Goal: Task Accomplishment & Management: Use online tool/utility

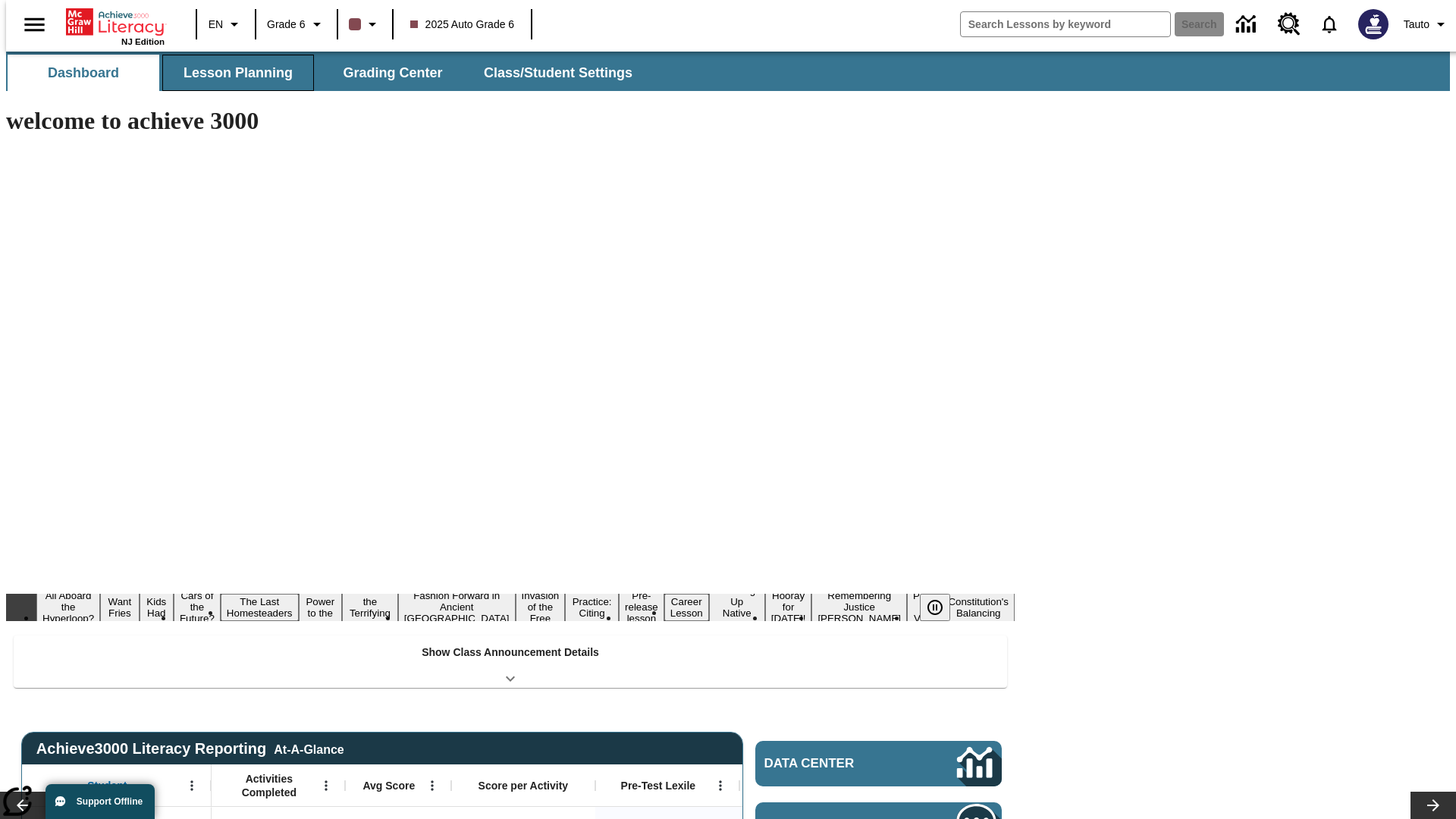
click at [232, 72] on span "Lesson Planning" at bounding box center [238, 73] width 110 height 18
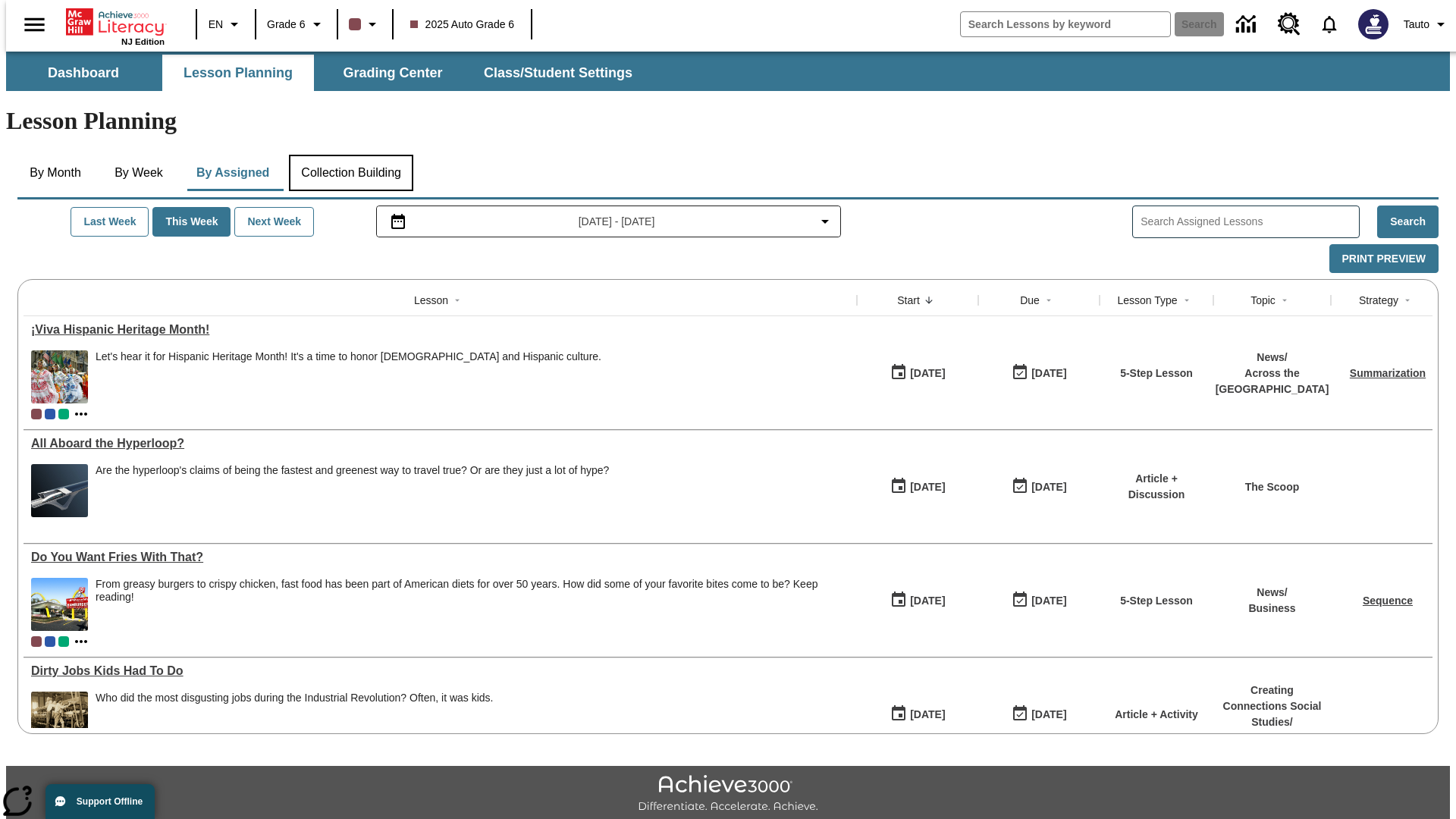
click at [350, 155] on button "Collection Building" at bounding box center [351, 173] width 124 height 36
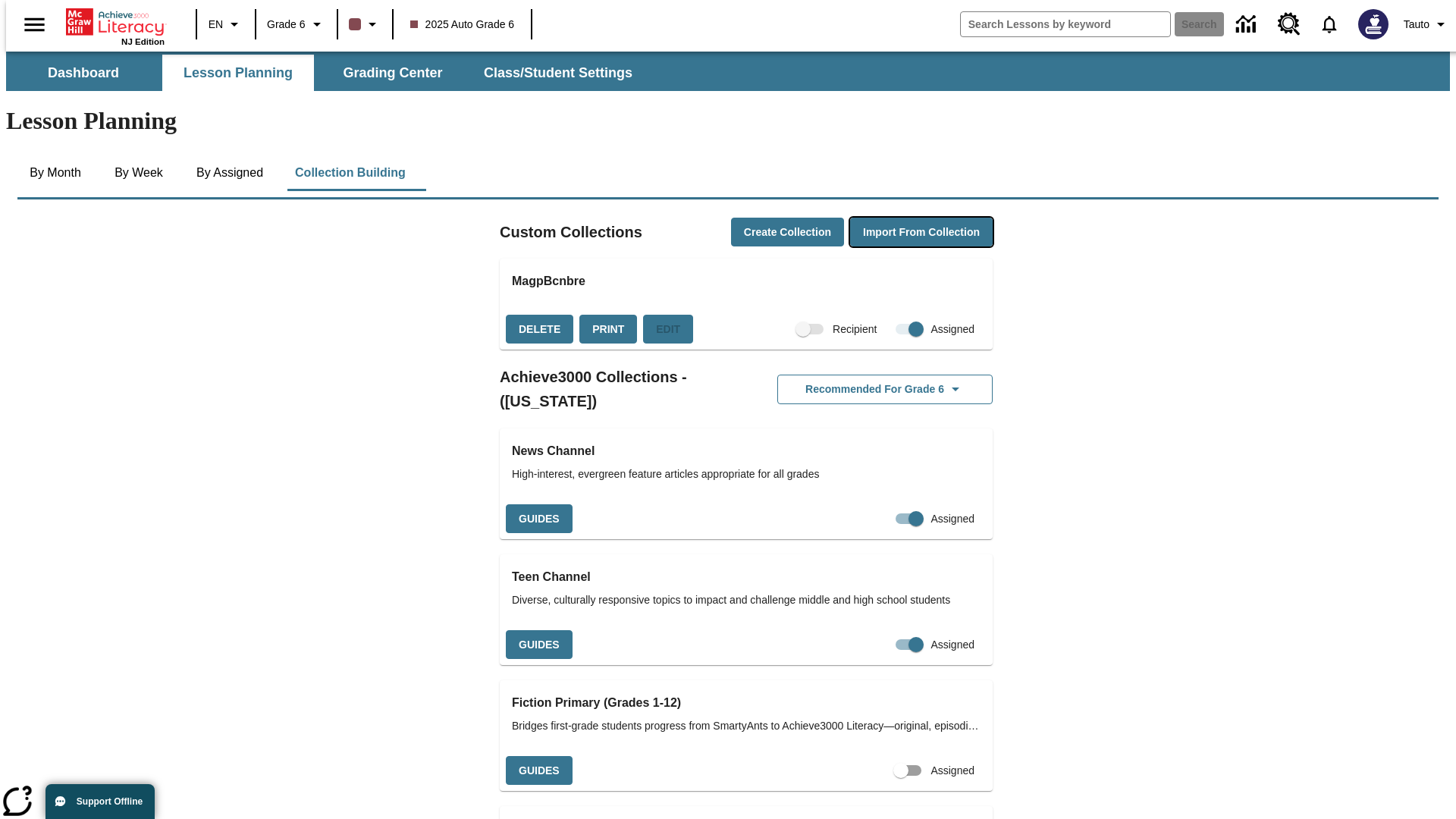
click at [895, 217] on button "Import from Collection" at bounding box center [921, 232] width 143 height 29
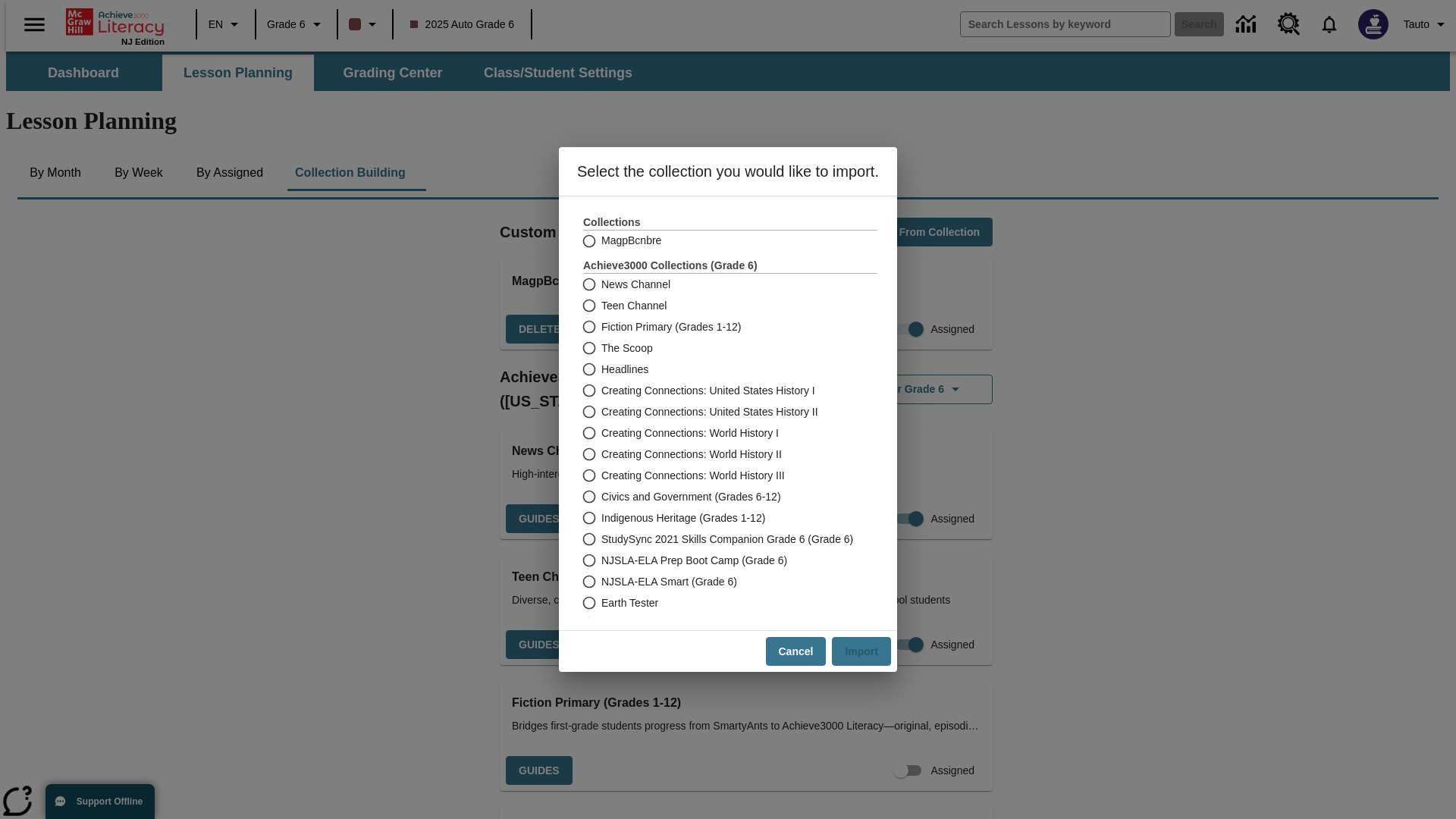
click at [720, 369] on label "Headlines" at bounding box center [720, 369] width 291 height 22
click at [602, 369] on input "Headlines" at bounding box center [588, 369] width 26 height 22
radio input "true"
click at [868, 652] on button "Import" at bounding box center [861, 652] width 59 height 29
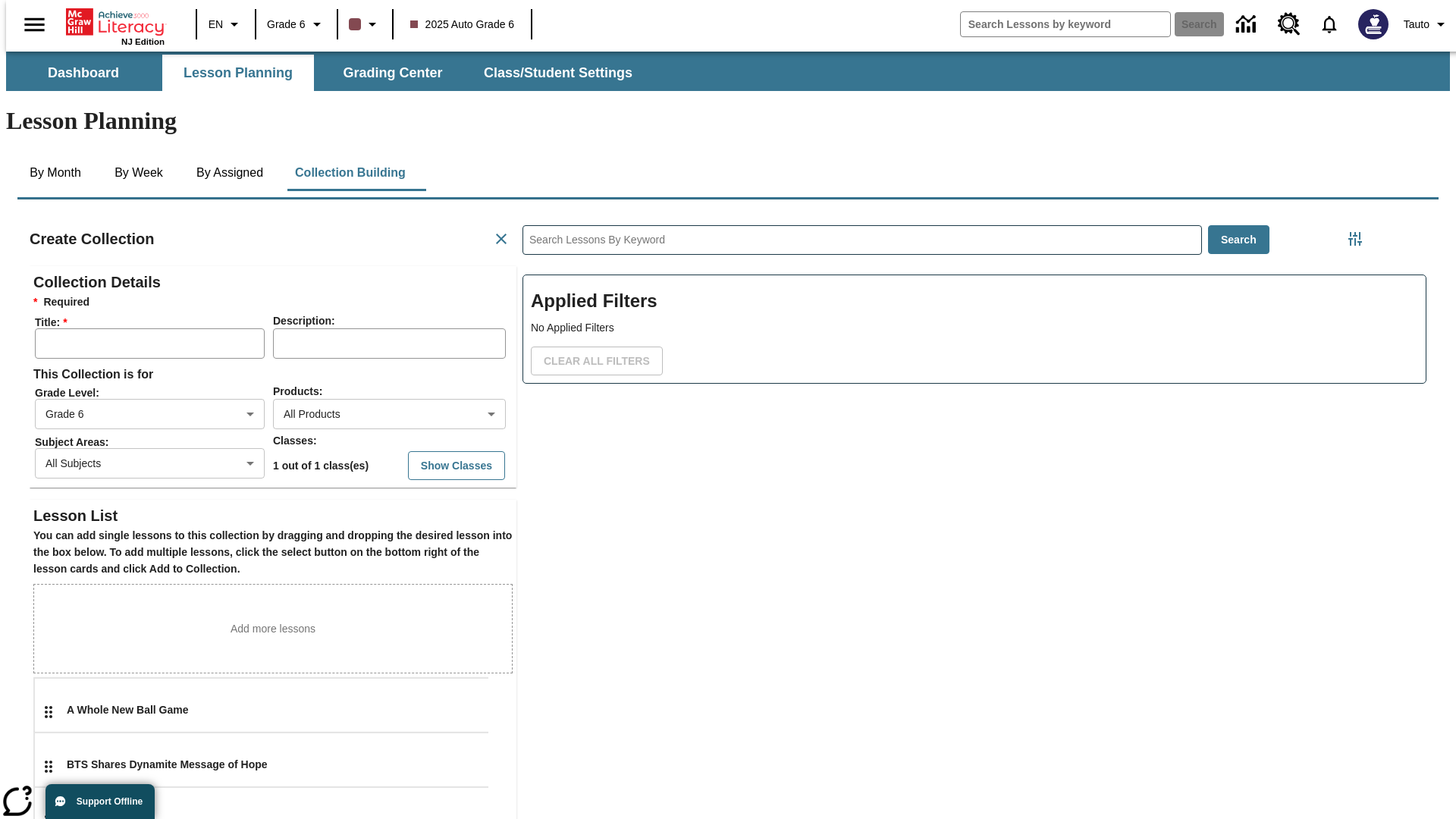
scroll to position [303, 455]
type input "mODJyWdWSK"
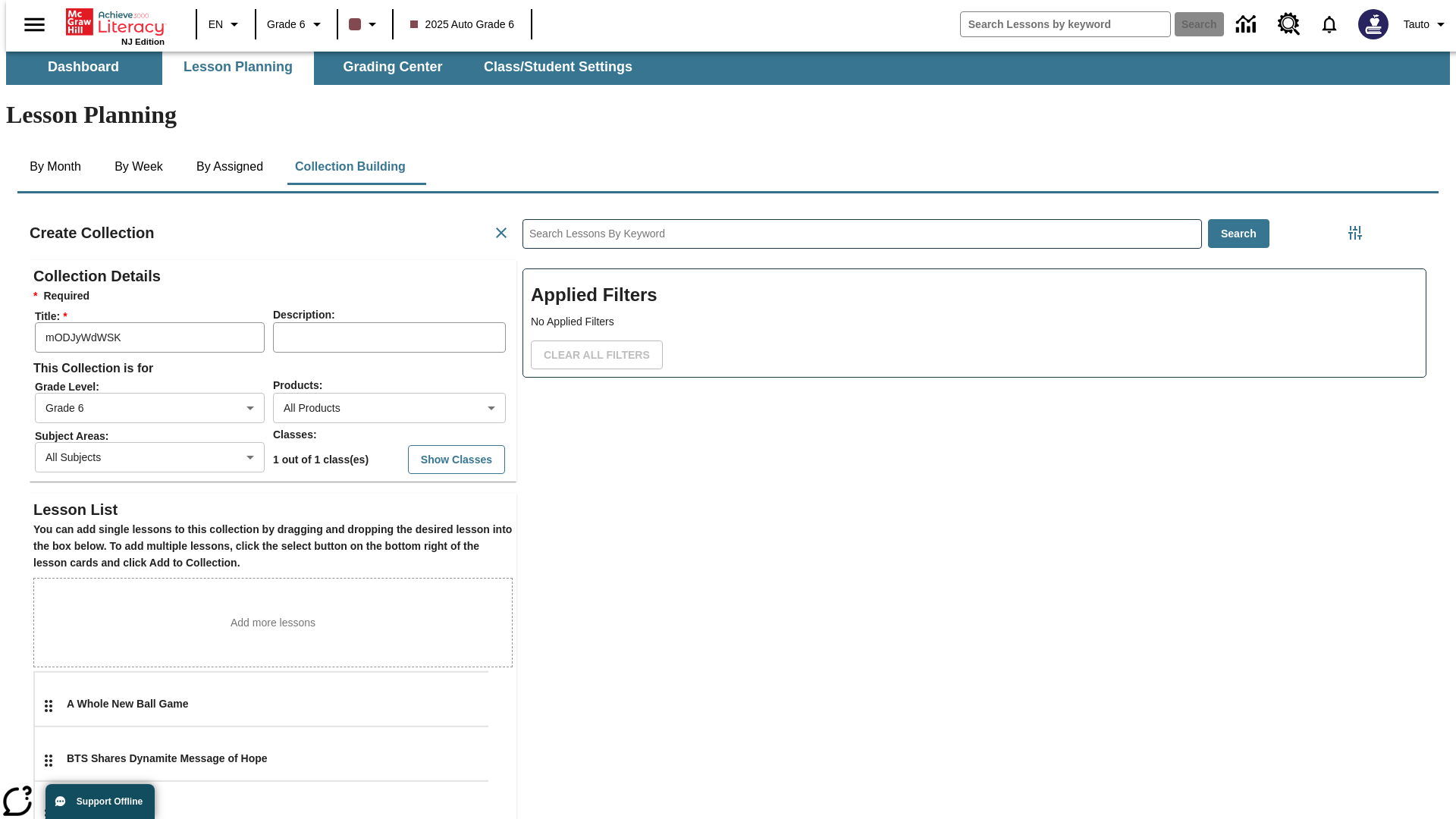
scroll to position [261, 0]
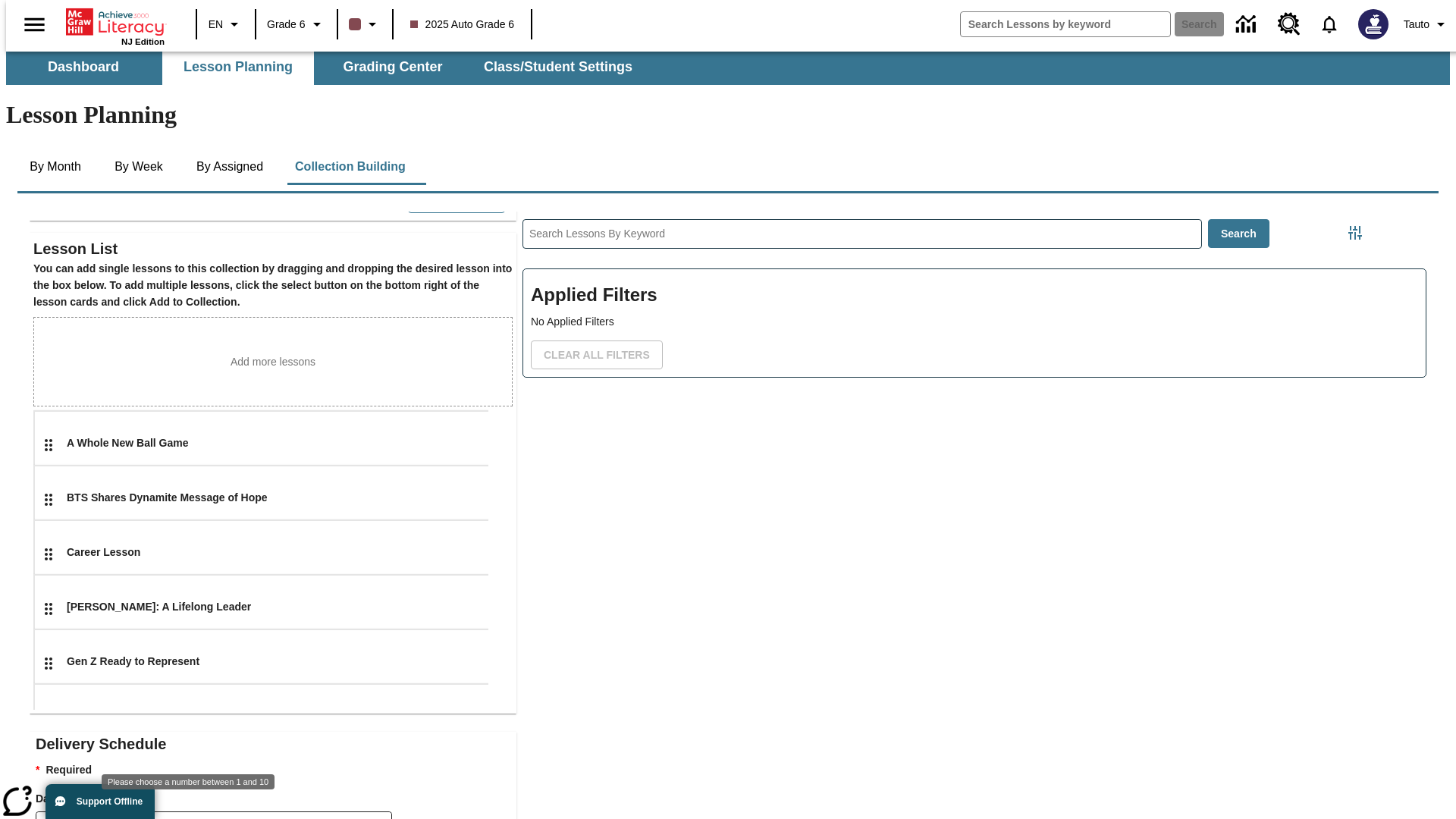
type input "2"
